Goal: Task Accomplishment & Management: Complete application form

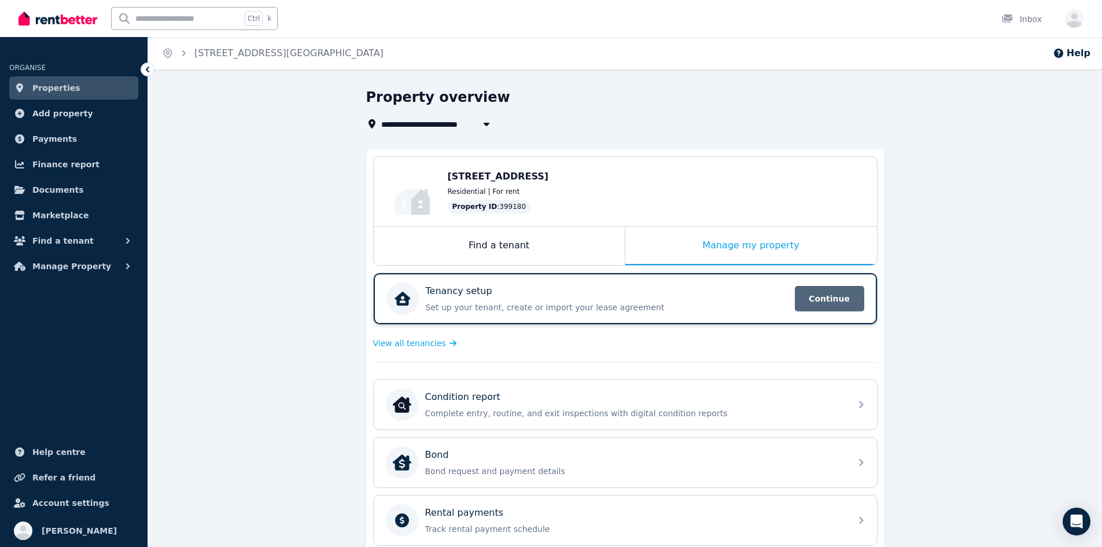
click at [844, 308] on span "Continue" at bounding box center [829, 298] width 69 height 25
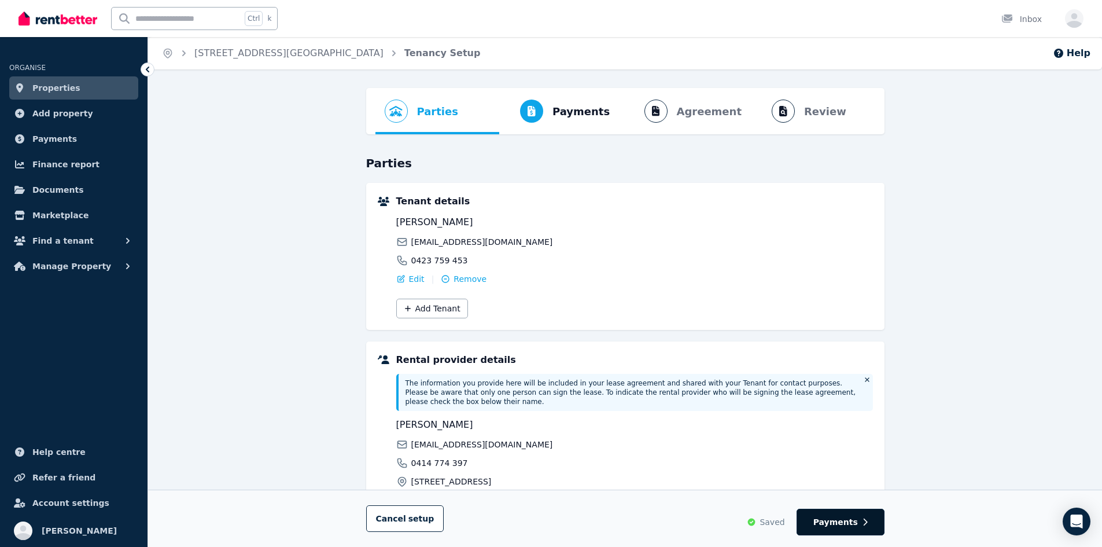
click at [850, 525] on span "Payments" at bounding box center [836, 522] width 45 height 12
select select "**********"
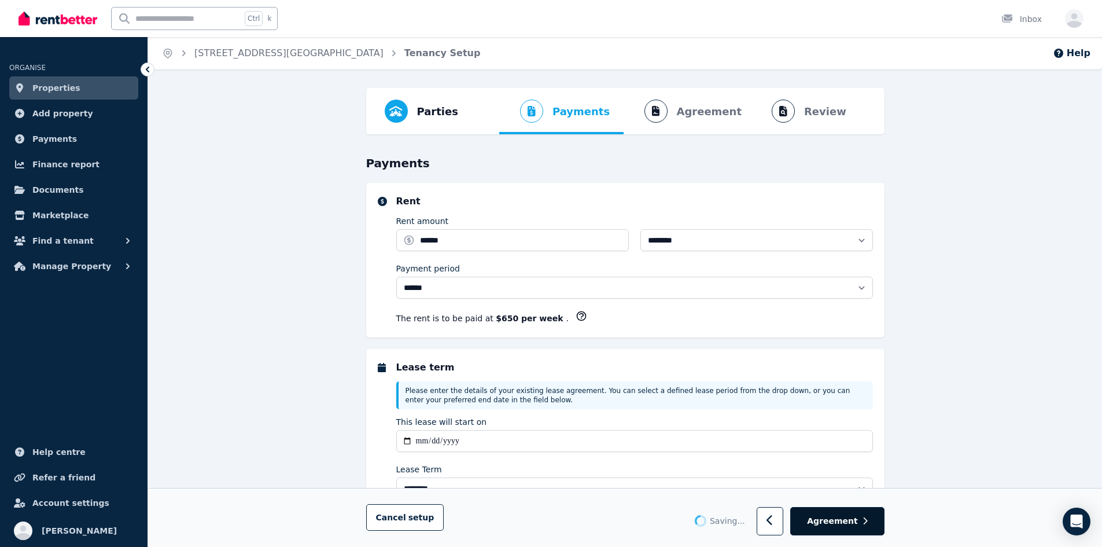
select select "**********"
click at [863, 518] on icon "button" at bounding box center [865, 521] width 5 height 8
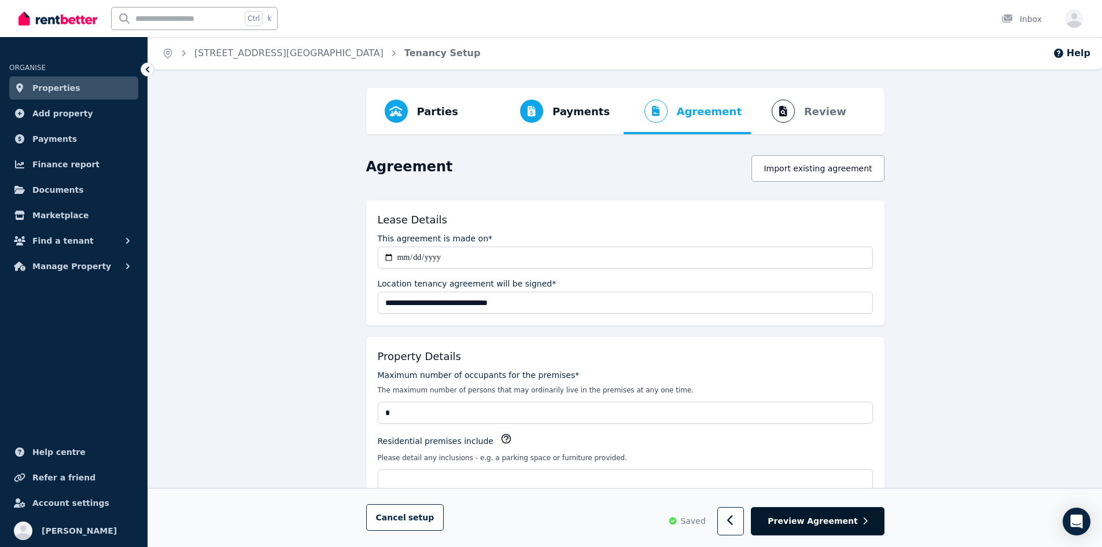
click at [864, 518] on icon "button" at bounding box center [865, 521] width 4 height 7
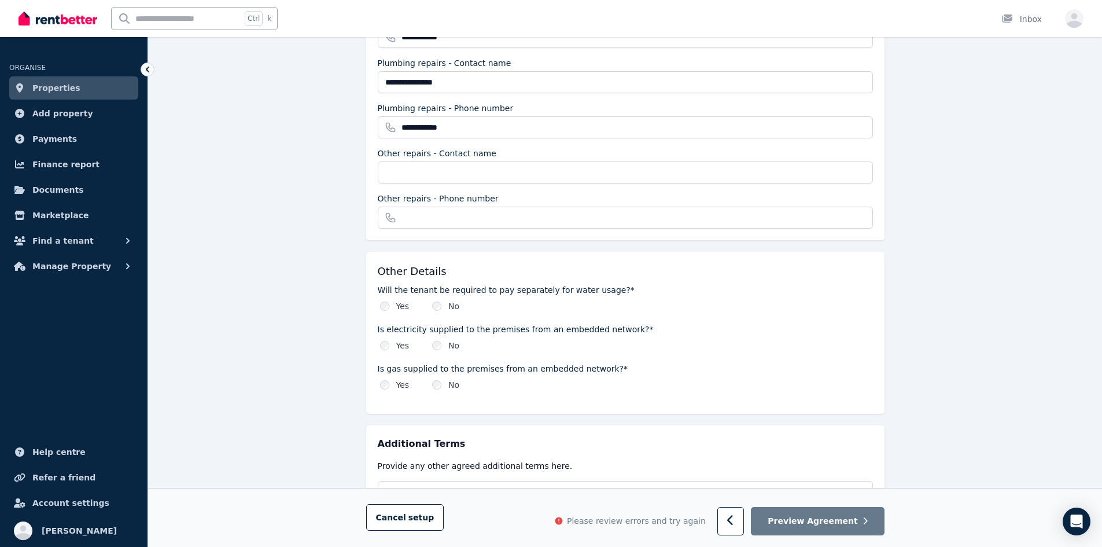
scroll to position [1276, 0]
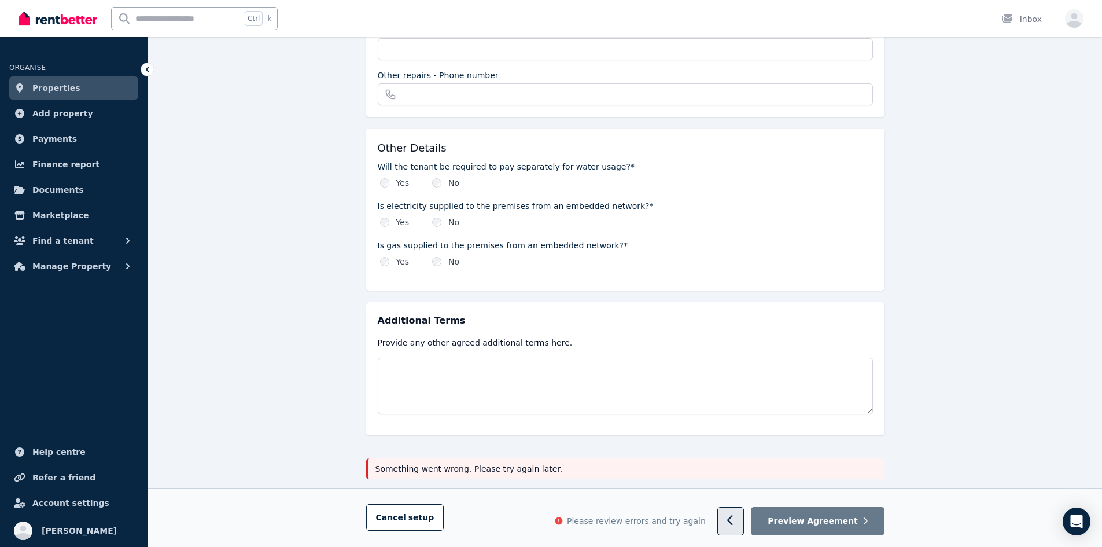
click at [733, 517] on icon "button" at bounding box center [730, 521] width 6 height 10
select select "**********"
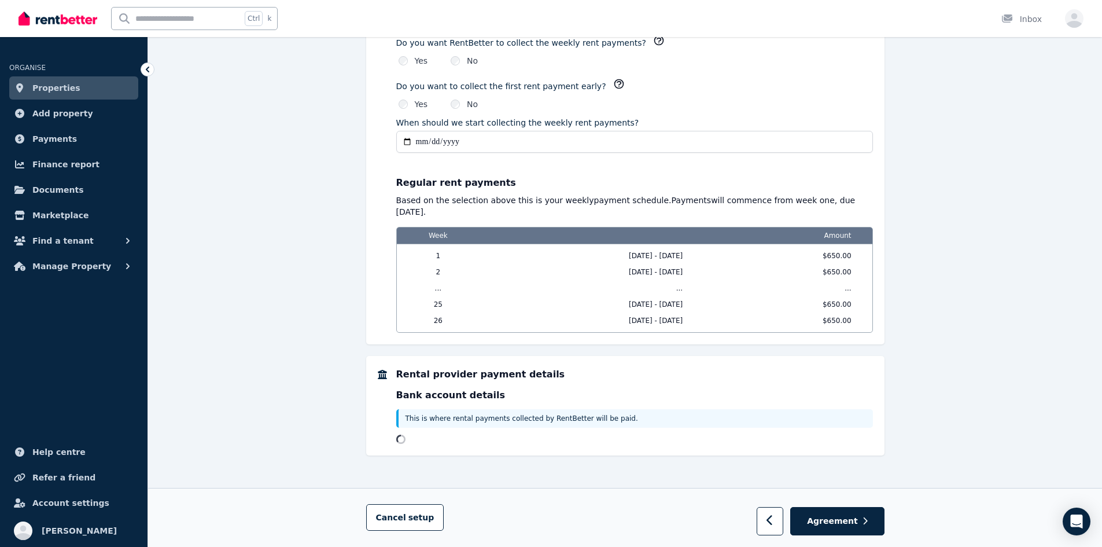
scroll to position [0, 0]
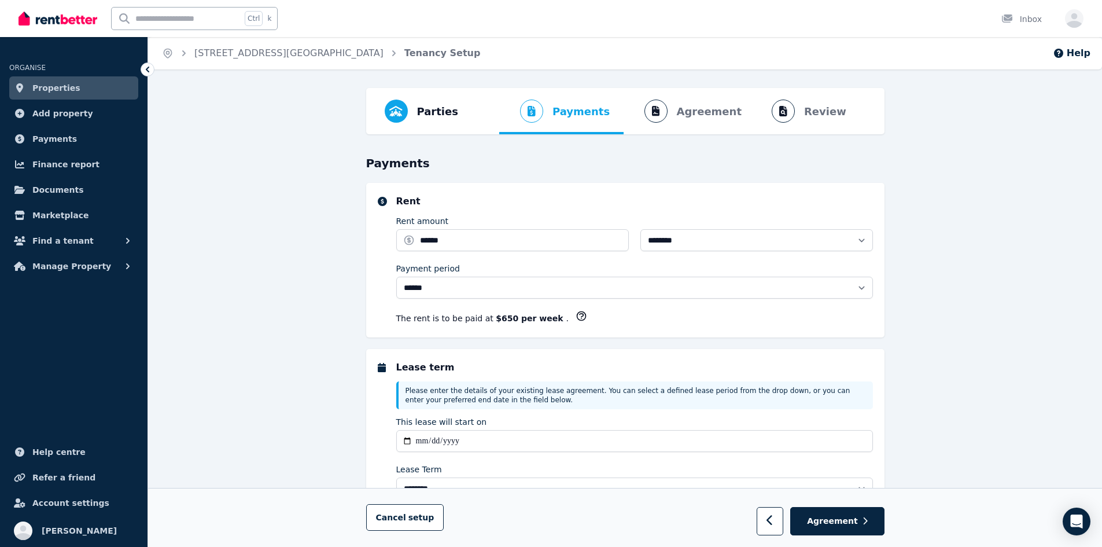
select select "**********"
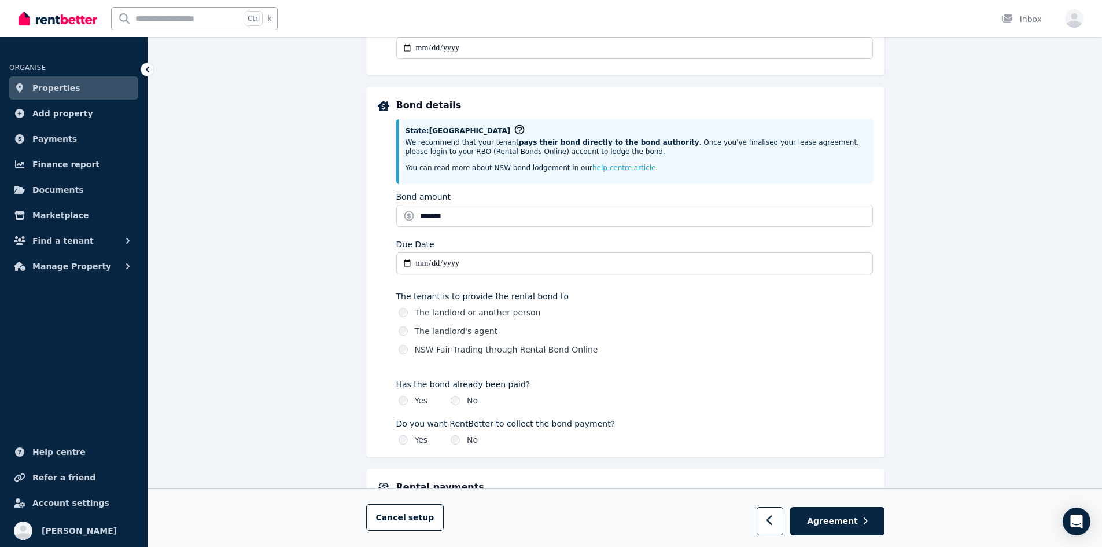
scroll to position [521, 0]
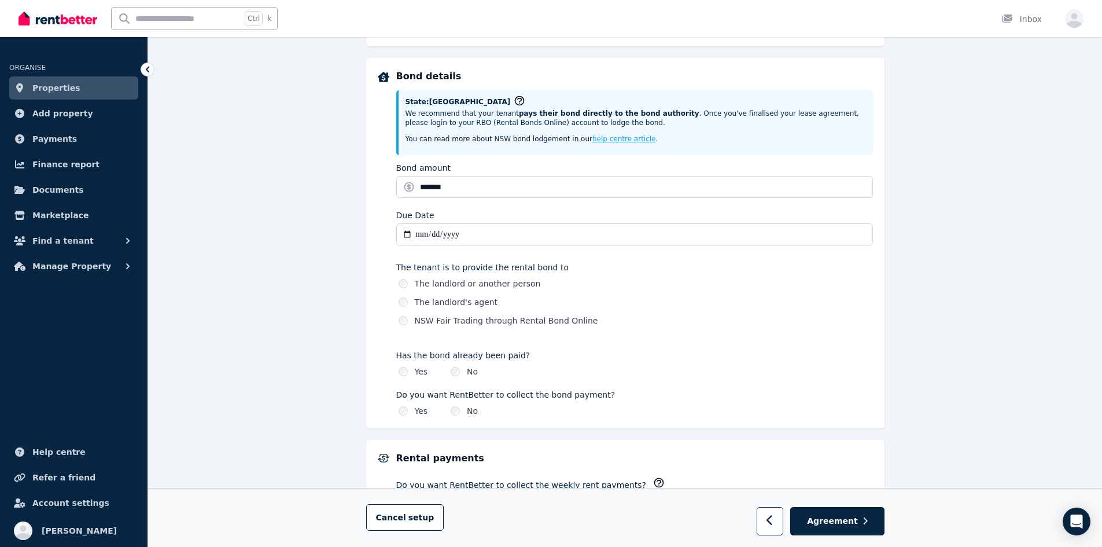
click at [492, 318] on label "NSW Fair Trading through Rental Bond Online" at bounding box center [506, 321] width 183 height 12
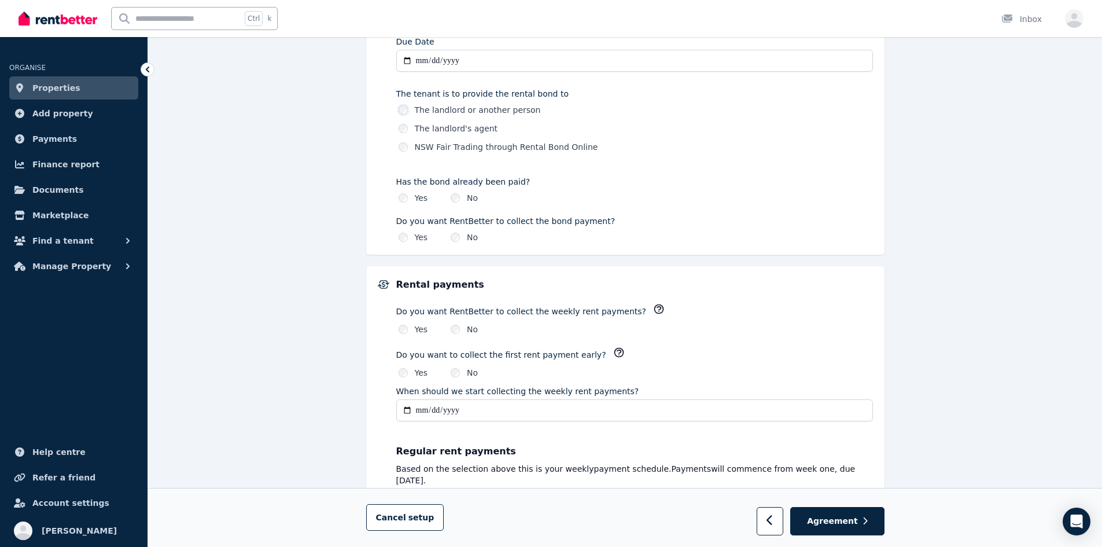
scroll to position [961, 0]
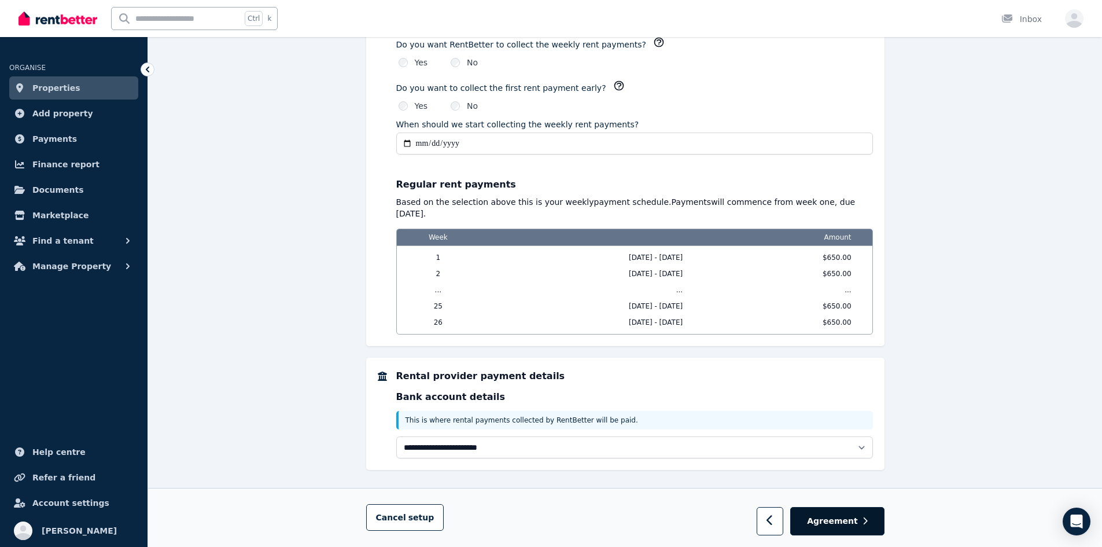
click at [826, 521] on span "Agreement" at bounding box center [832, 522] width 51 height 12
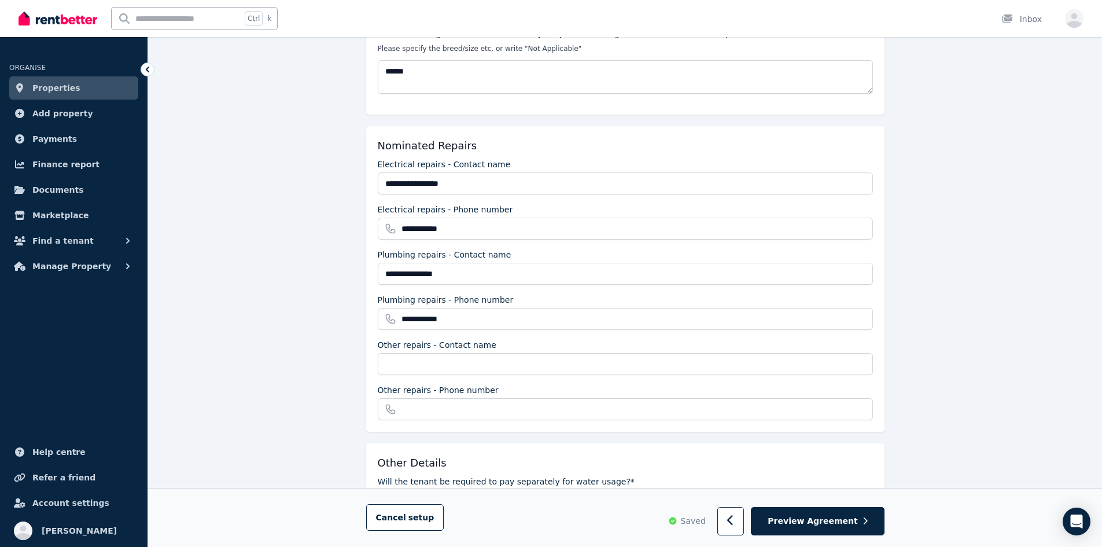
scroll to position [1042, 0]
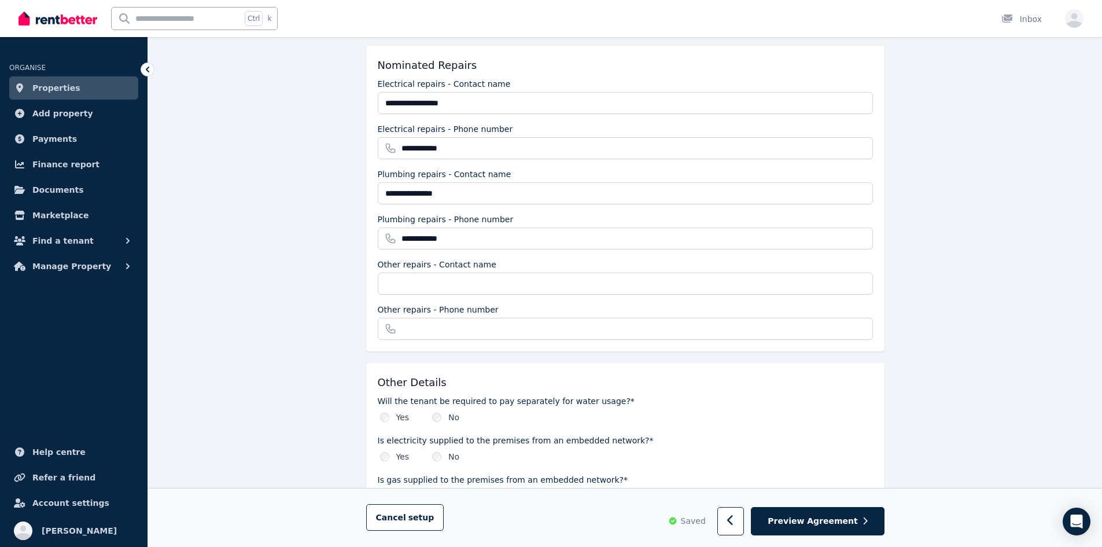
drag, startPoint x: 858, startPoint y: 529, endPoint x: 517, endPoint y: 395, distance: 365.6
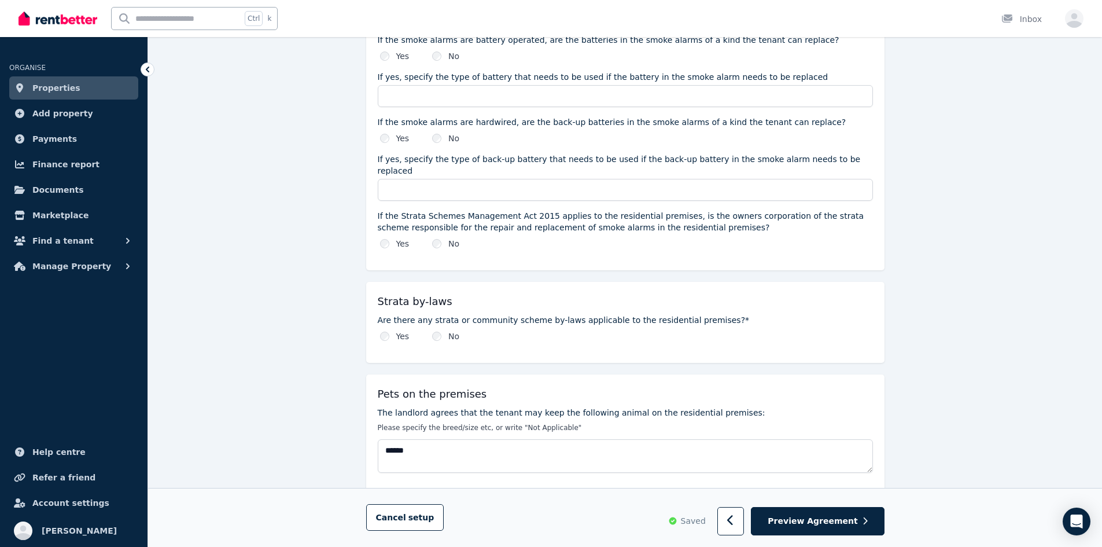
scroll to position [579, 0]
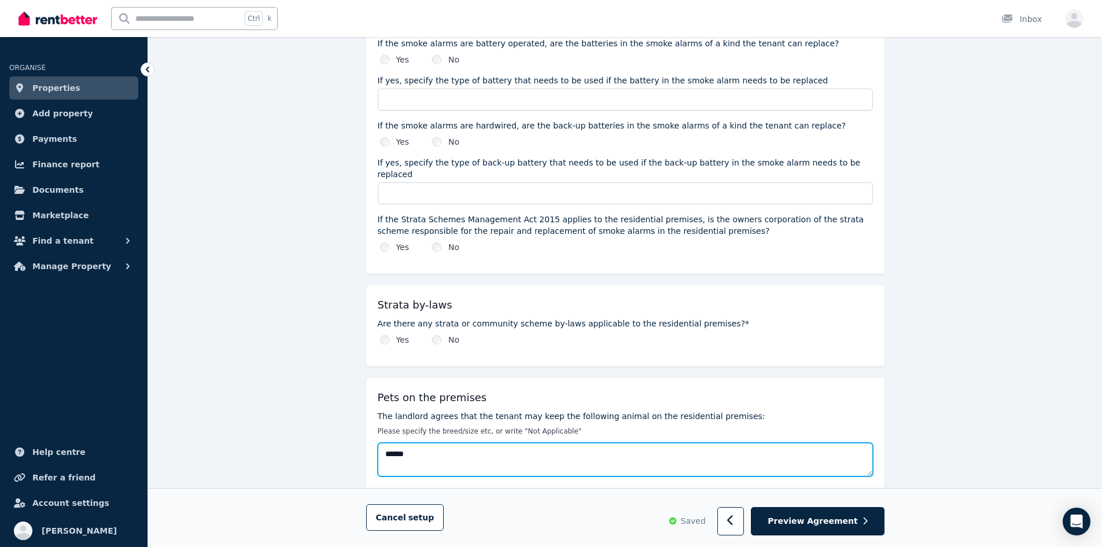
drag, startPoint x: 388, startPoint y: 439, endPoint x: 381, endPoint y: 439, distance: 6.9
click at [381, 443] on textarea "******" at bounding box center [625, 460] width 495 height 34
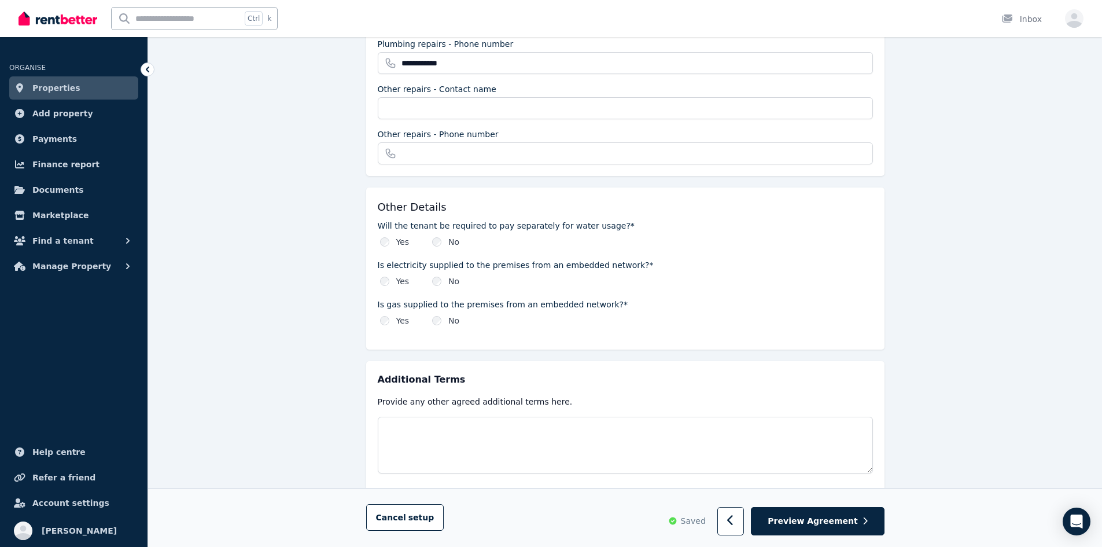
scroll to position [1243, 0]
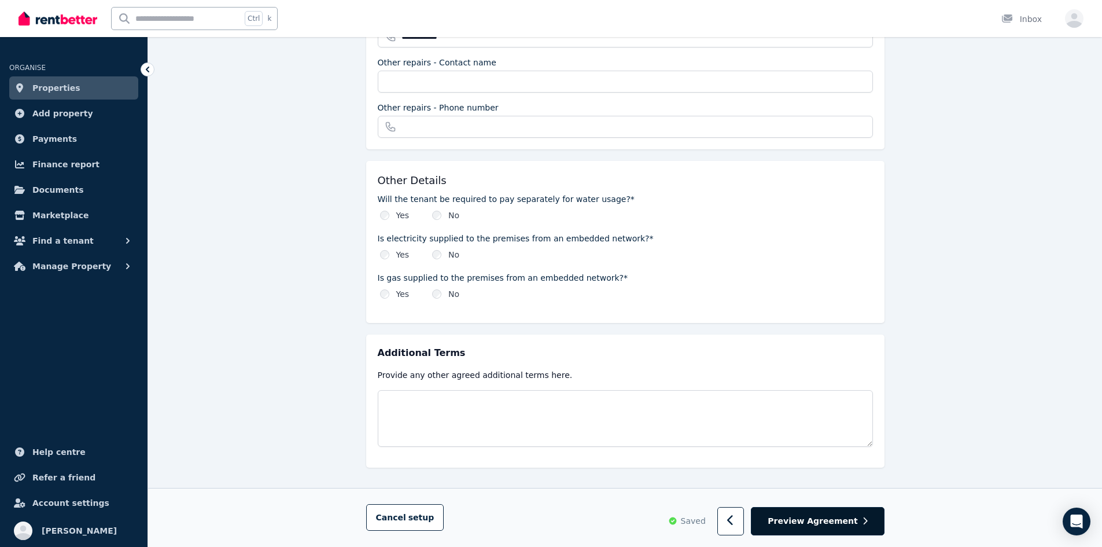
type textarea "******"
click at [864, 514] on button "Preview Agreement" at bounding box center [817, 521] width 133 height 28
drag, startPoint x: 913, startPoint y: 438, endPoint x: 861, endPoint y: 459, distance: 55.8
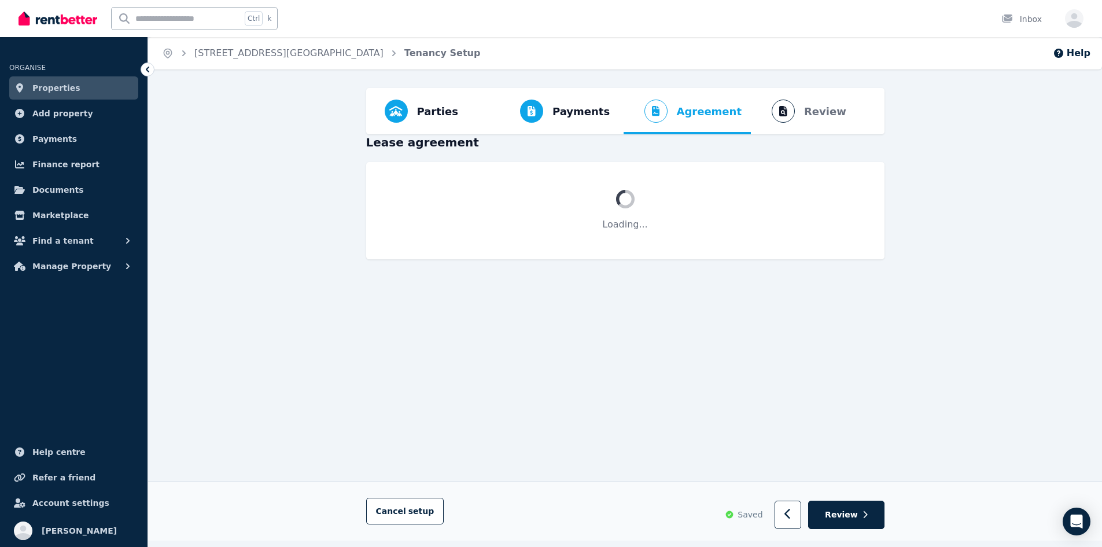
scroll to position [0, 0]
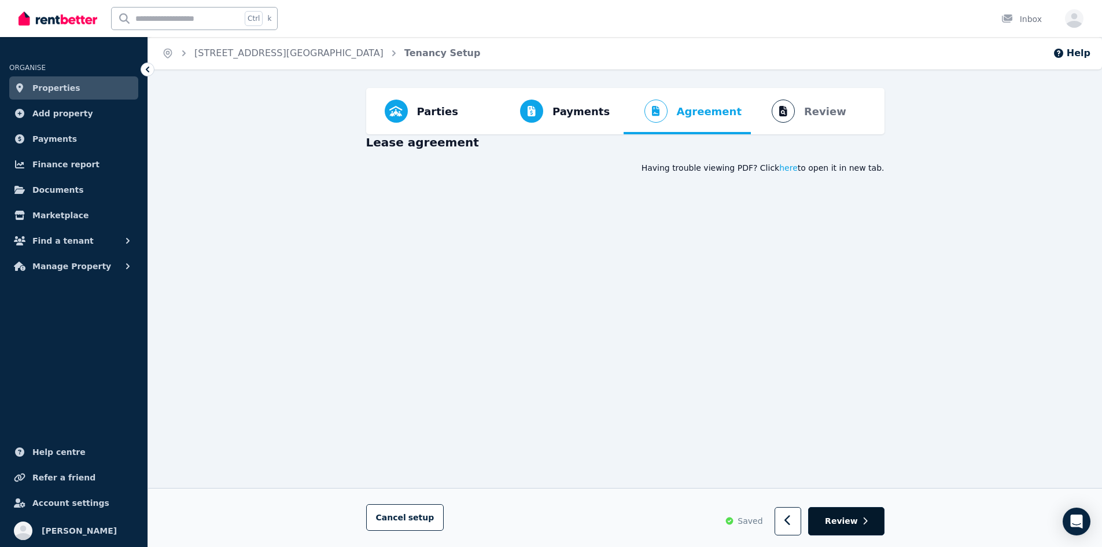
click at [853, 522] on span "Review" at bounding box center [841, 522] width 33 height 12
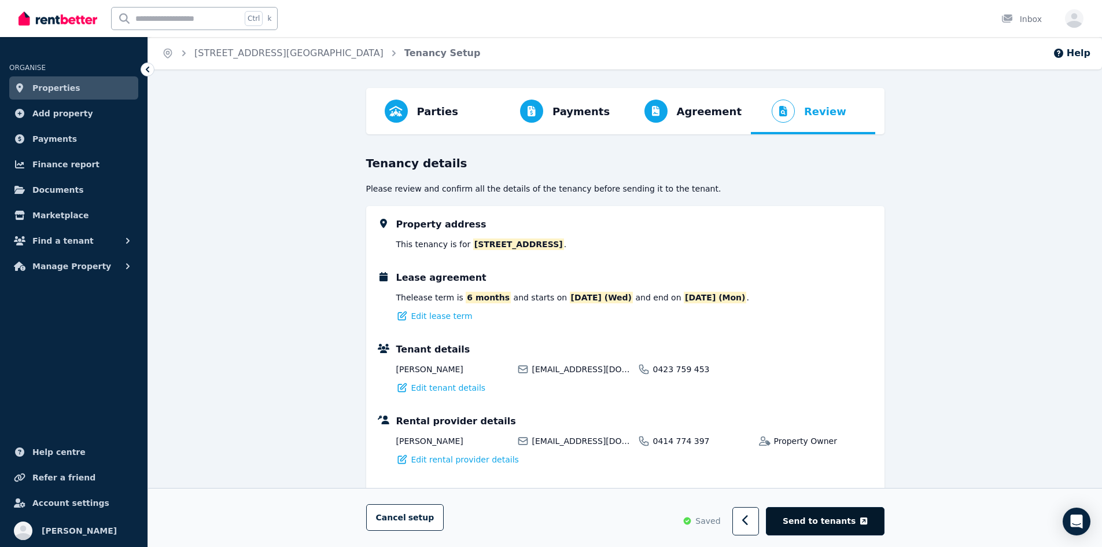
click at [849, 517] on span "Send to tenants" at bounding box center [819, 522] width 73 height 12
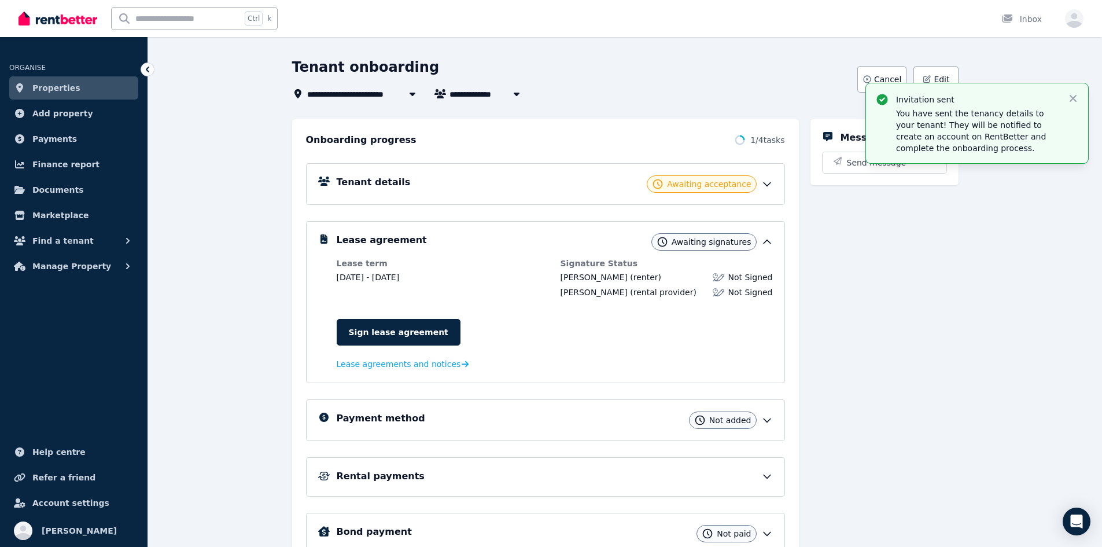
scroll to position [109, 0]
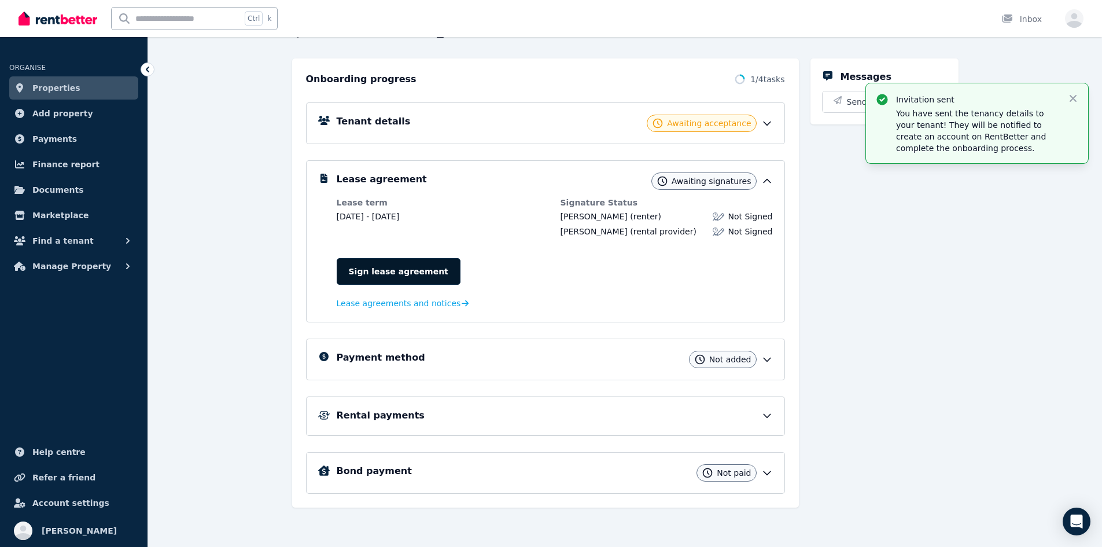
click at [416, 271] on link "Sign lease agreement" at bounding box center [399, 271] width 124 height 27
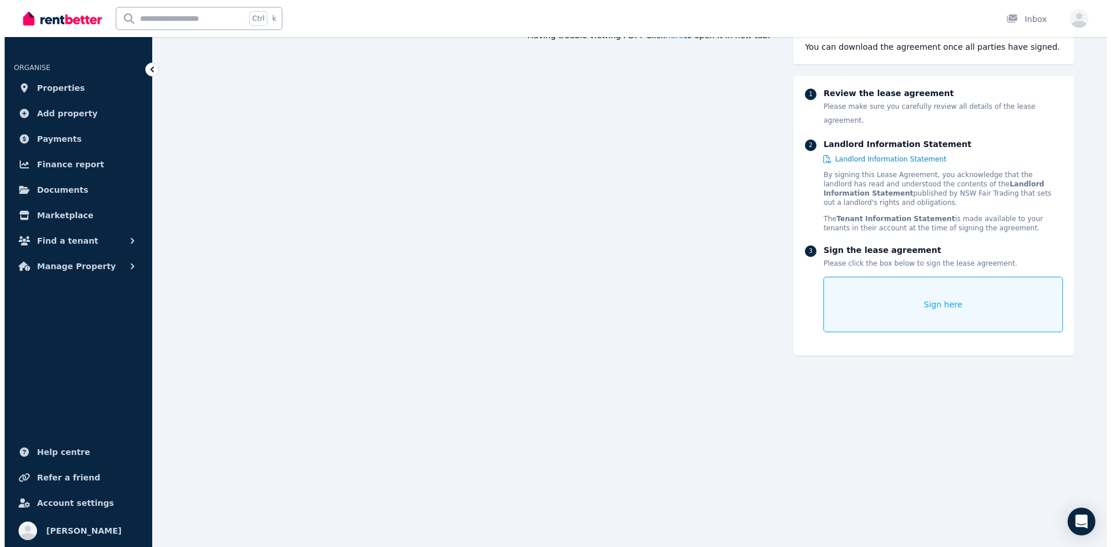
scroll to position [174, 0]
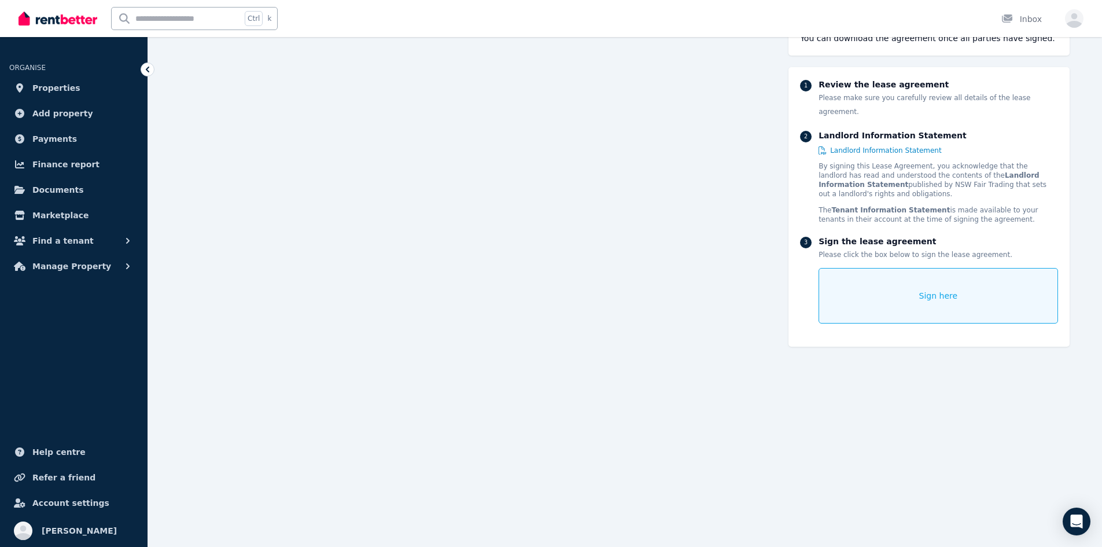
click at [909, 270] on div "Sign here" at bounding box center [938, 296] width 239 height 56
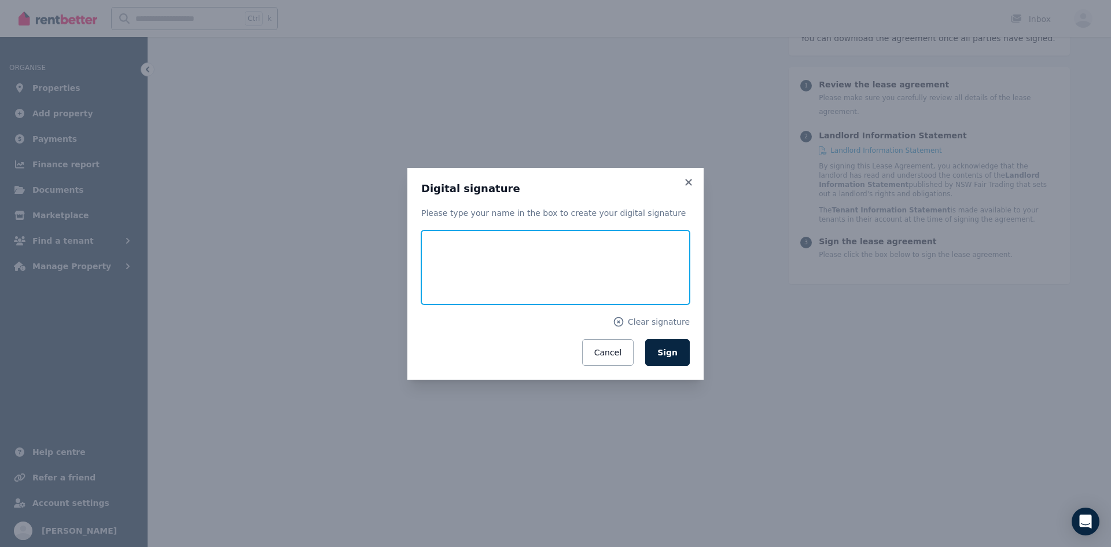
drag, startPoint x: 443, startPoint y: 244, endPoint x: 489, endPoint y: 234, distance: 46.9
click at [489, 234] on input "text" at bounding box center [555, 267] width 268 height 74
type input "**"
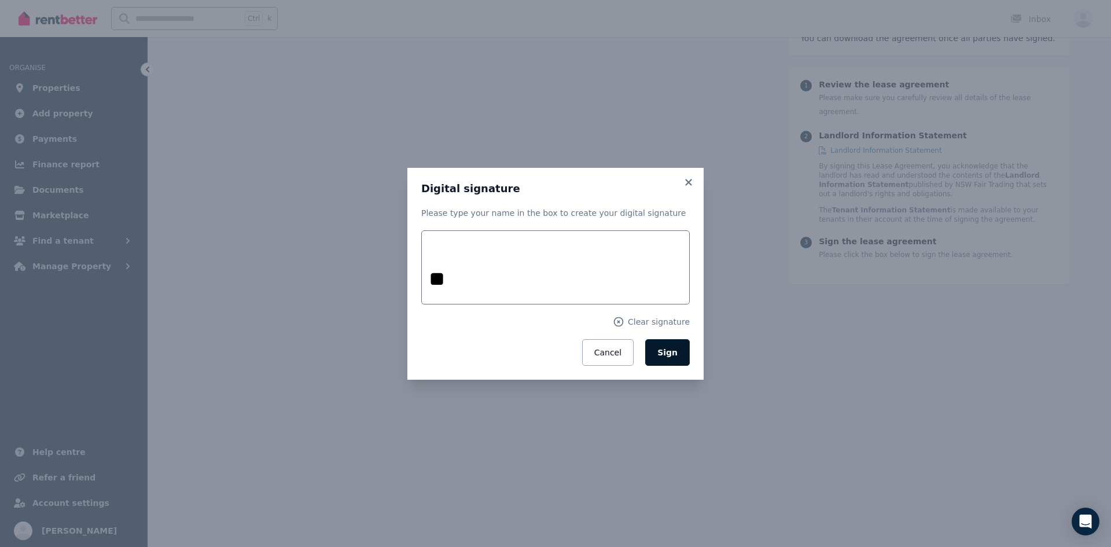
click at [675, 354] on span "Sign" at bounding box center [667, 352] width 20 height 9
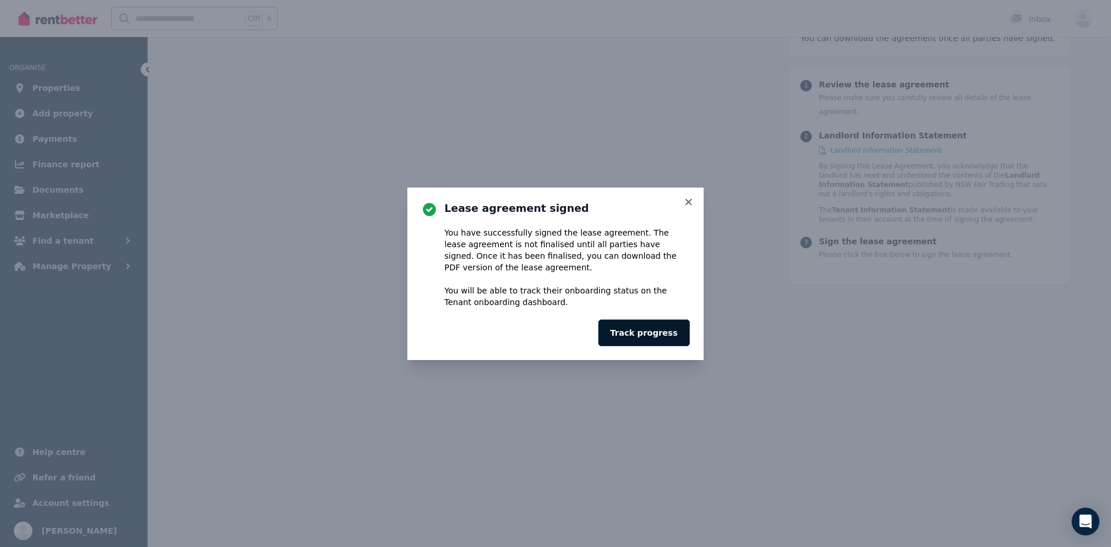
click at [631, 336] on button "Track progress" at bounding box center [643, 332] width 91 height 27
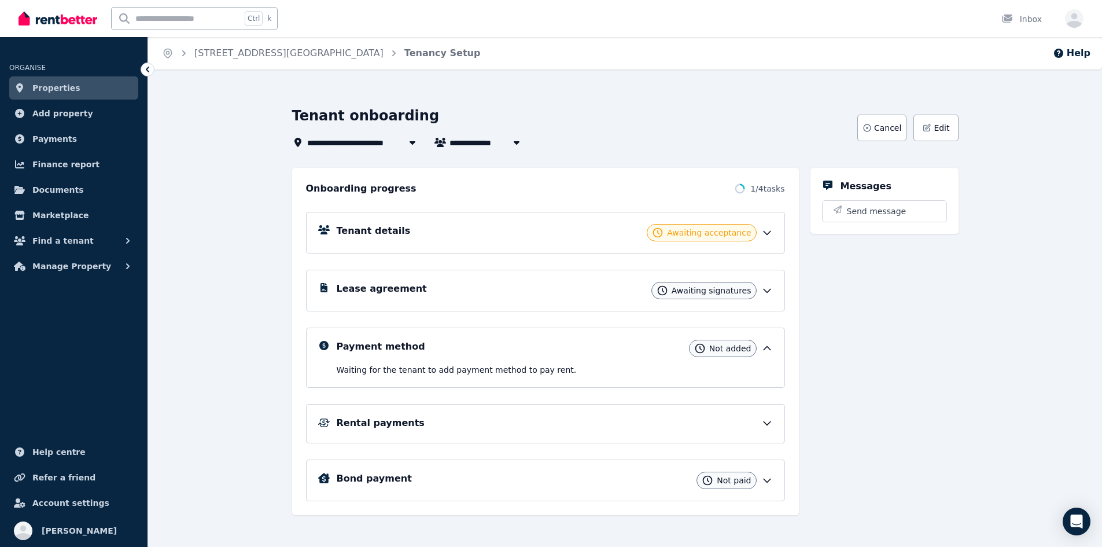
click at [767, 234] on icon at bounding box center [767, 232] width 7 height 3
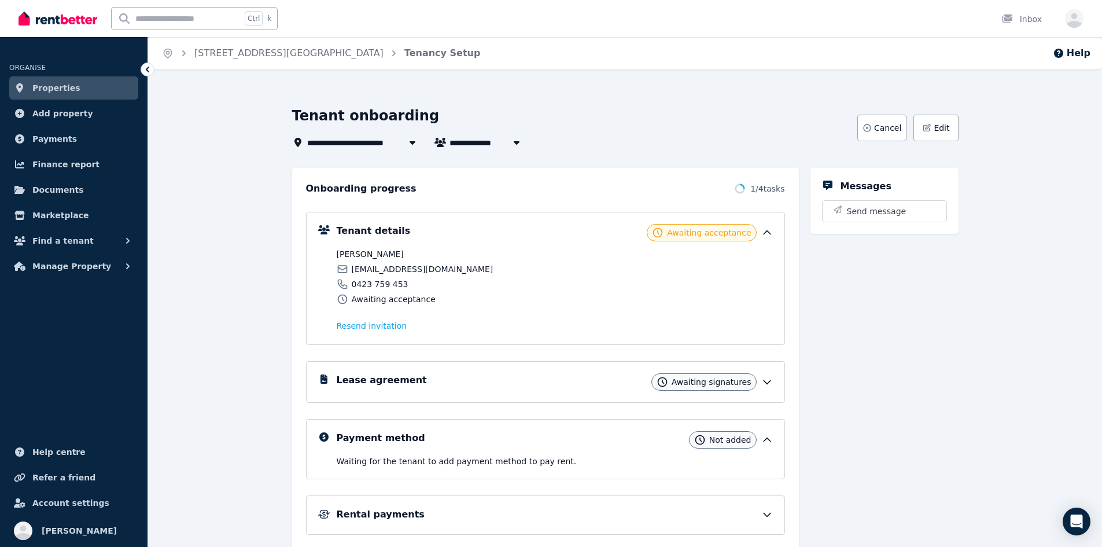
click at [767, 234] on icon at bounding box center [767, 233] width 12 height 12
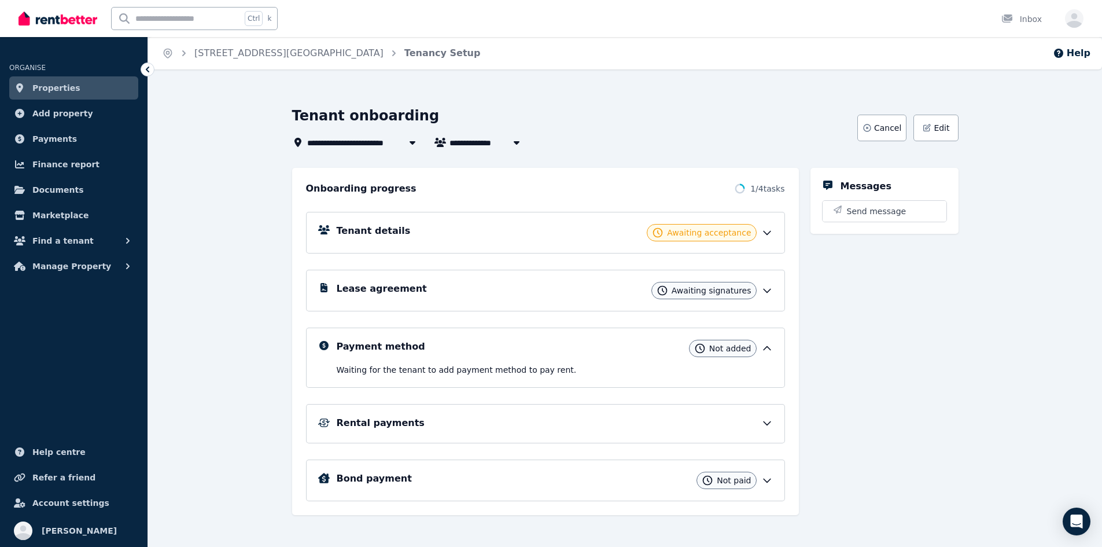
click at [722, 226] on div "Awaiting acceptance" at bounding box center [701, 232] width 109 height 17
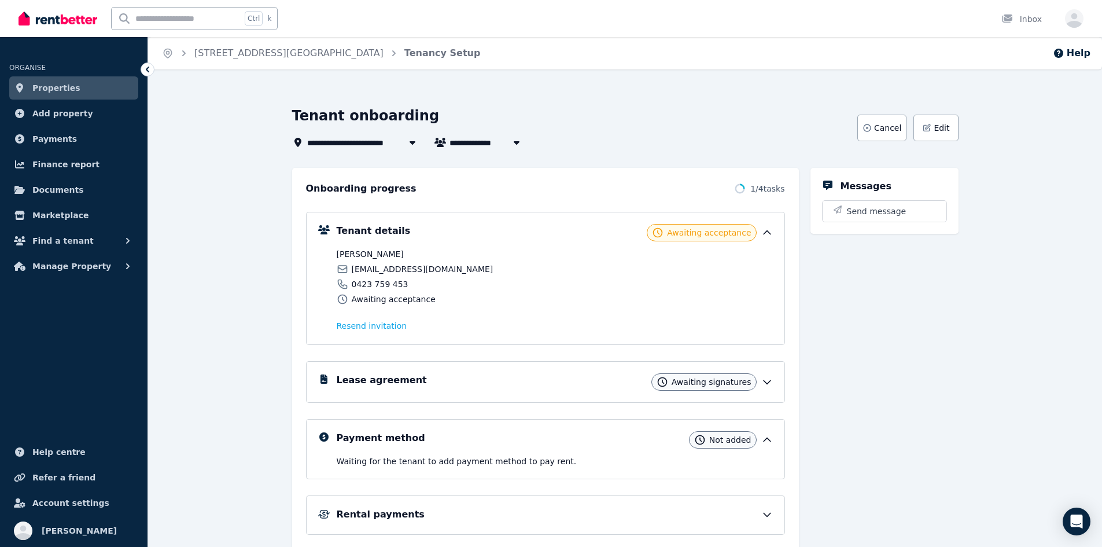
click at [722, 226] on div "Awaiting acceptance" at bounding box center [701, 232] width 109 height 17
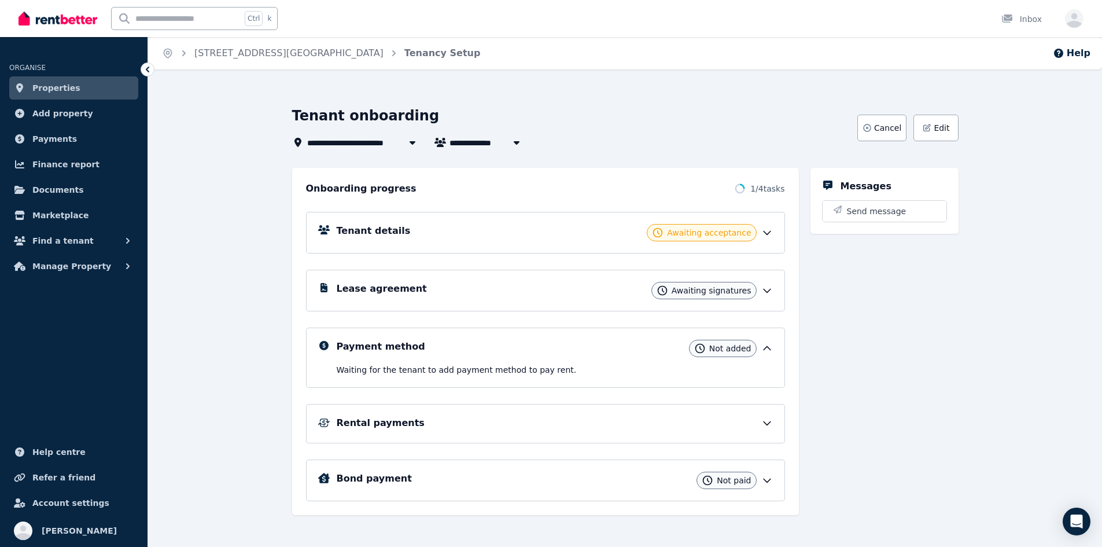
scroll to position [19, 0]
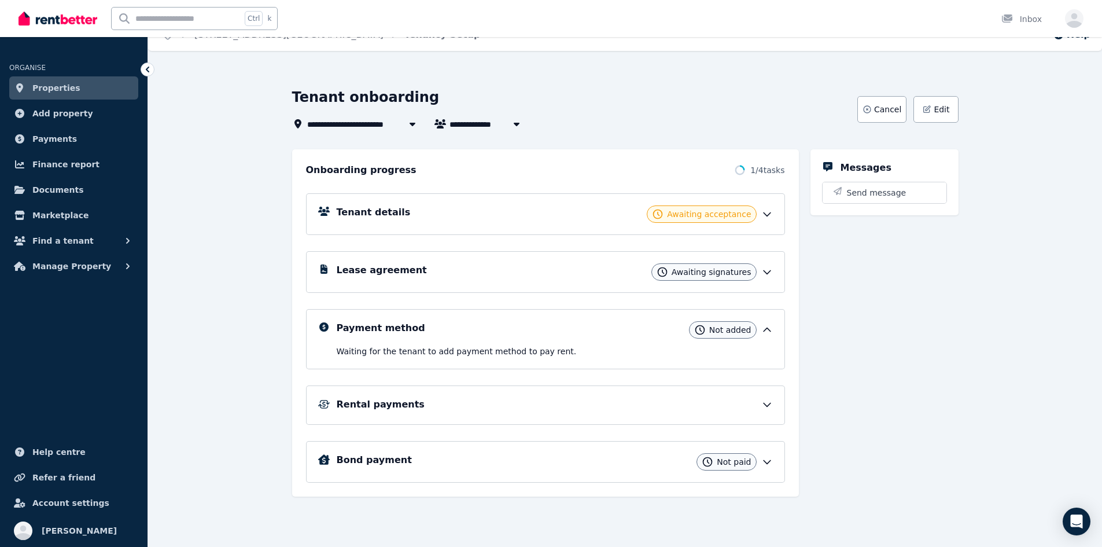
click at [769, 462] on icon at bounding box center [767, 462] width 7 height 3
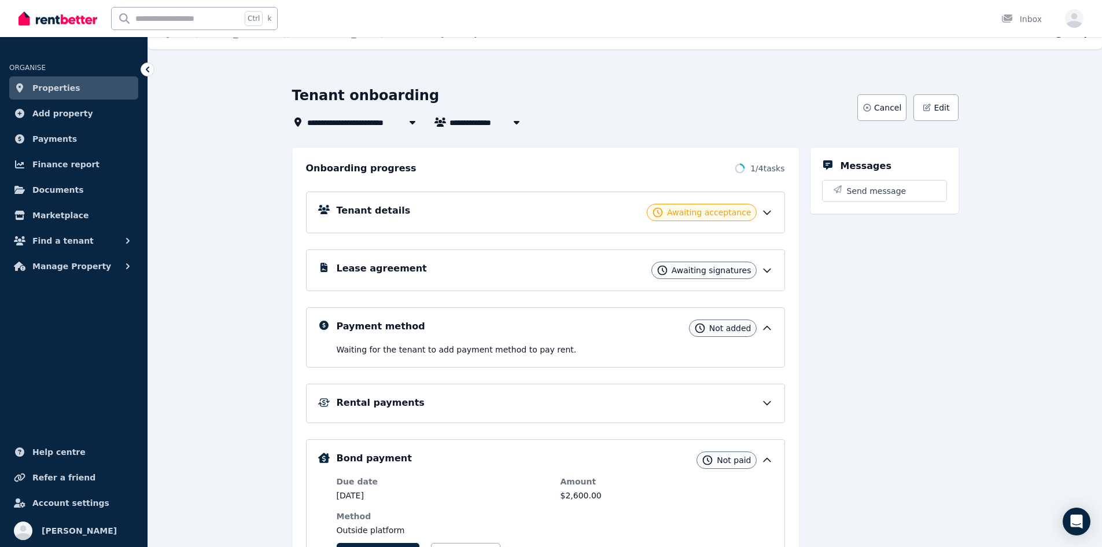
scroll to position [0, 0]
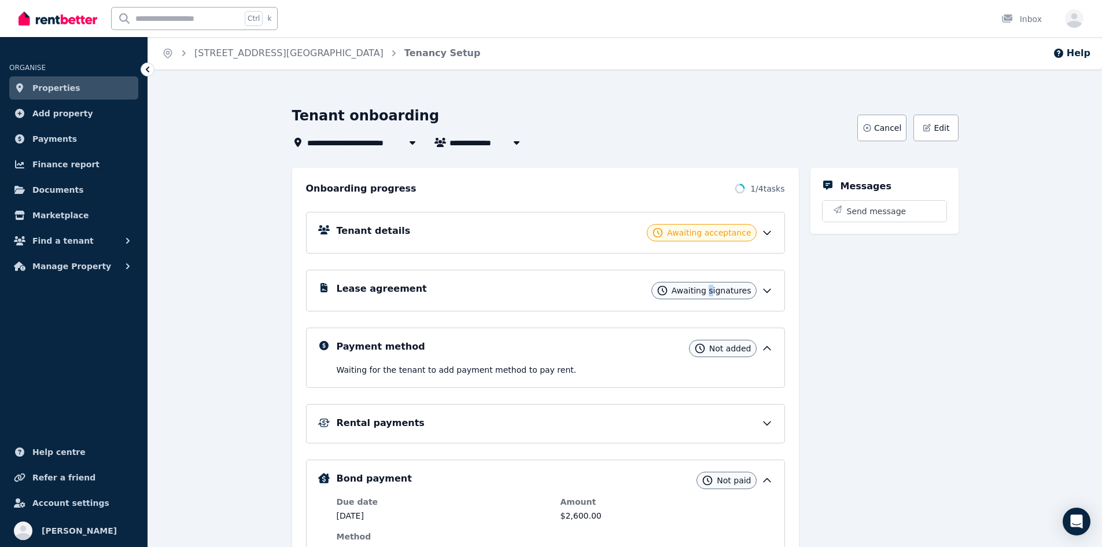
click at [716, 294] on span "Awaiting signatures" at bounding box center [712, 291] width 80 height 12
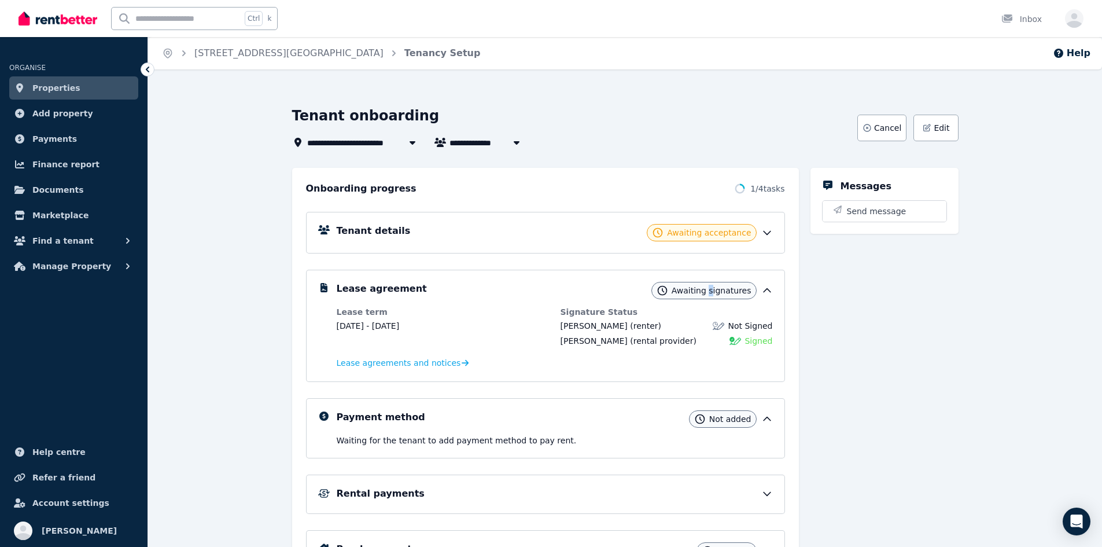
click at [716, 294] on span "Awaiting signatures" at bounding box center [712, 291] width 80 height 12
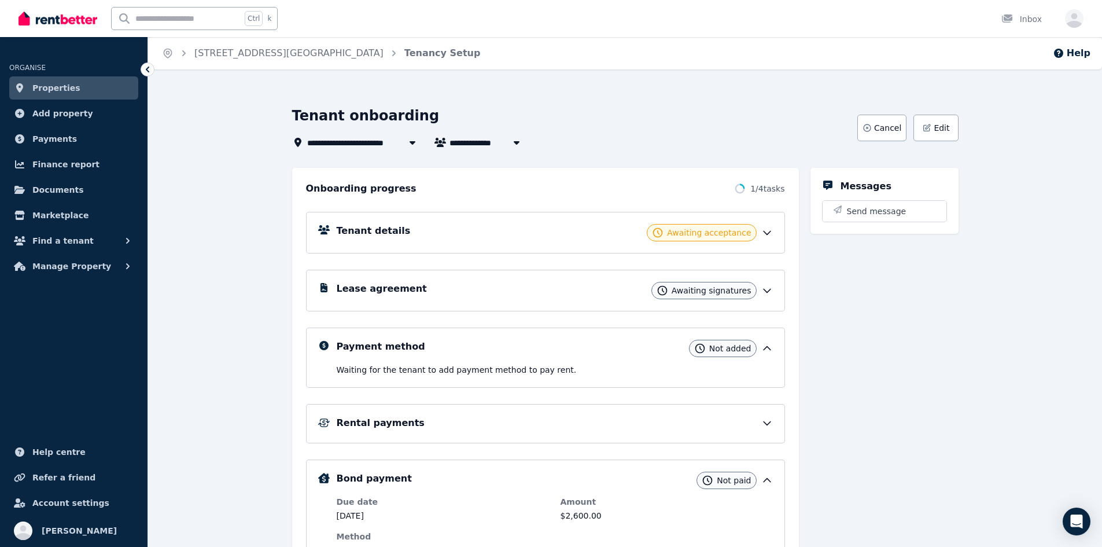
click at [724, 350] on span "Not added" at bounding box center [730, 349] width 42 height 12
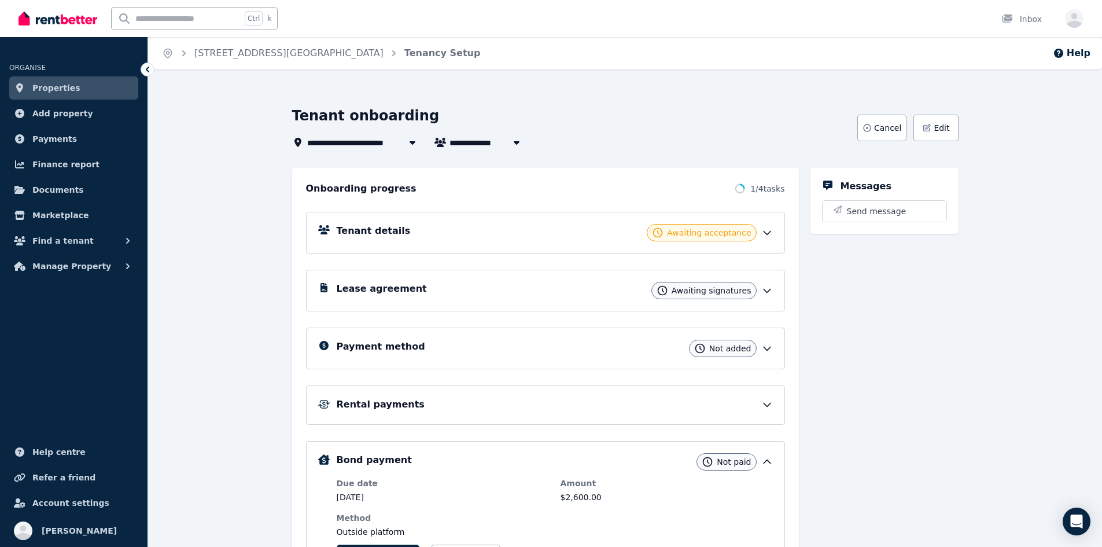
click at [724, 351] on span "Not added" at bounding box center [730, 349] width 42 height 12
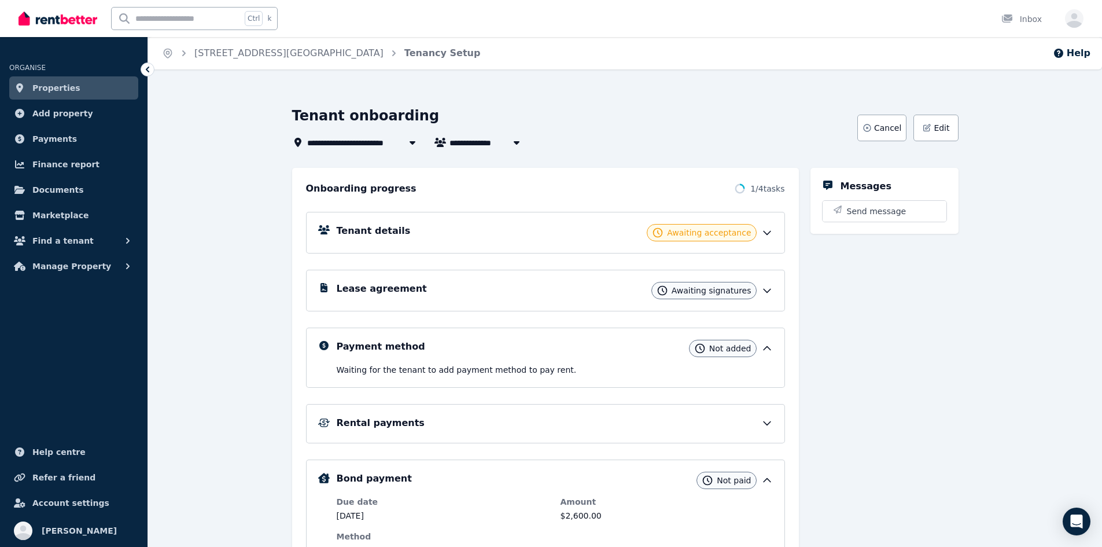
click at [744, 231] on span "Awaiting acceptance" at bounding box center [709, 233] width 84 height 12
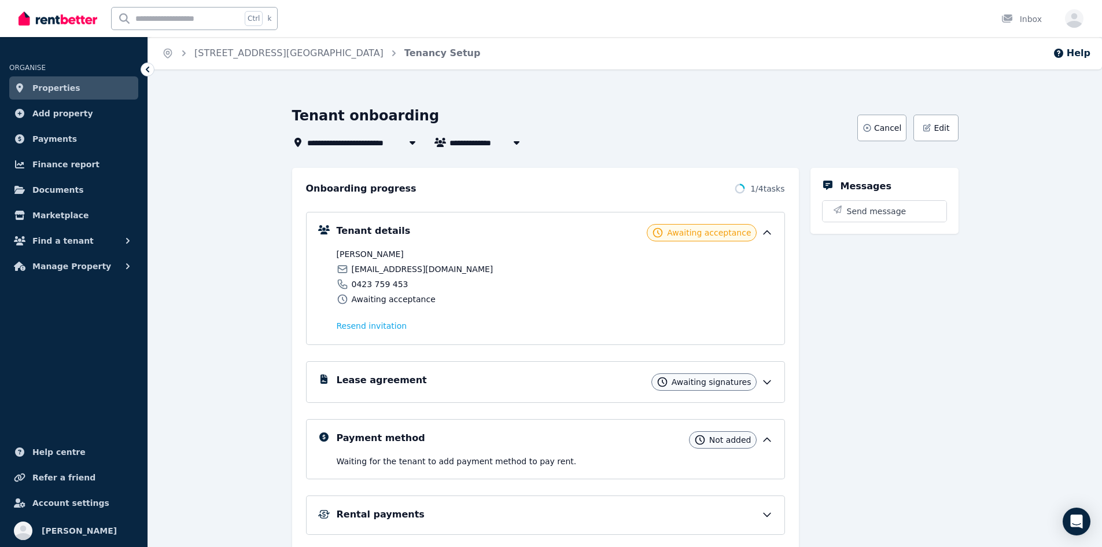
click at [744, 231] on span "Awaiting acceptance" at bounding box center [709, 233] width 84 height 12
